Goal: Task Accomplishment & Management: Use online tool/utility

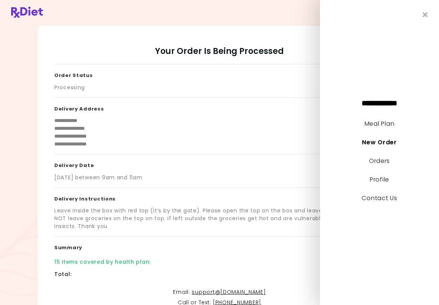
click at [381, 126] on link "Meal Plan" at bounding box center [380, 123] width 30 height 9
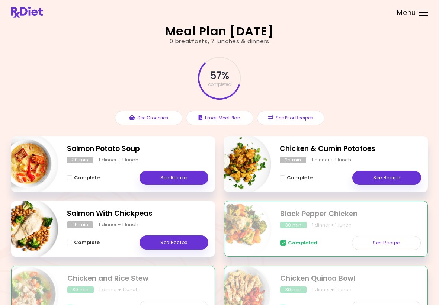
click at [179, 243] on link "See Recipe" at bounding box center [174, 243] width 69 height 14
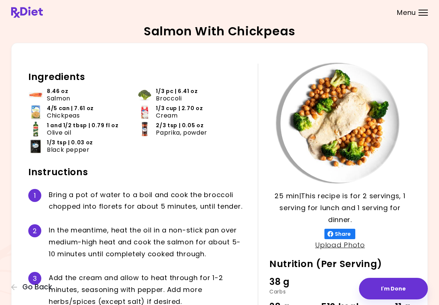
click at [403, 287] on button "I'm Done" at bounding box center [393, 289] width 69 height 22
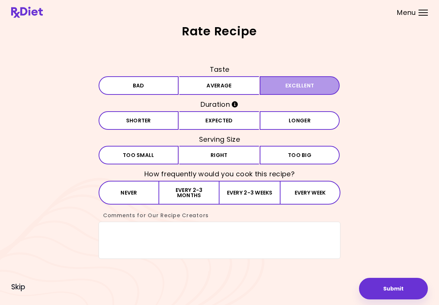
click at [294, 85] on button "Excellent" at bounding box center [300, 85] width 80 height 19
click at [223, 123] on button "Expected" at bounding box center [219, 120] width 80 height 19
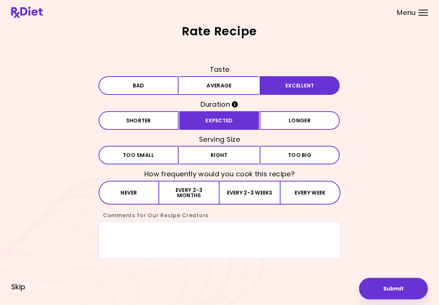
click at [218, 155] on button "Right" at bounding box center [219, 155] width 80 height 19
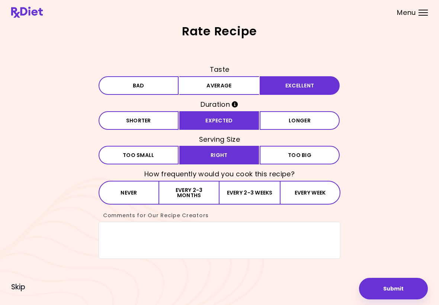
click at [194, 195] on button "Every 2-3 months" at bounding box center [189, 193] width 60 height 24
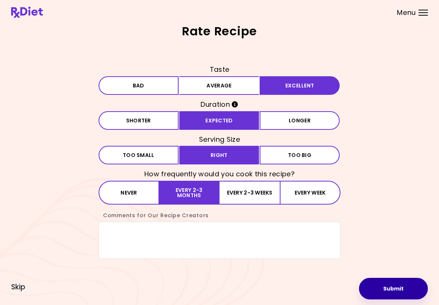
click at [393, 292] on button "Submit" at bounding box center [393, 289] width 69 height 22
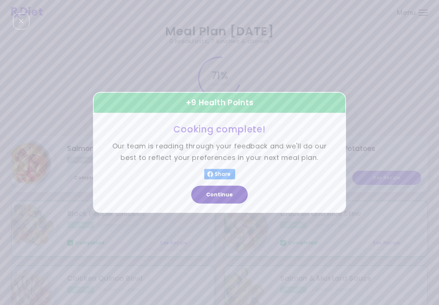
click at [227, 195] on button "Continue" at bounding box center [219, 195] width 57 height 18
